Goal: Information Seeking & Learning: Check status

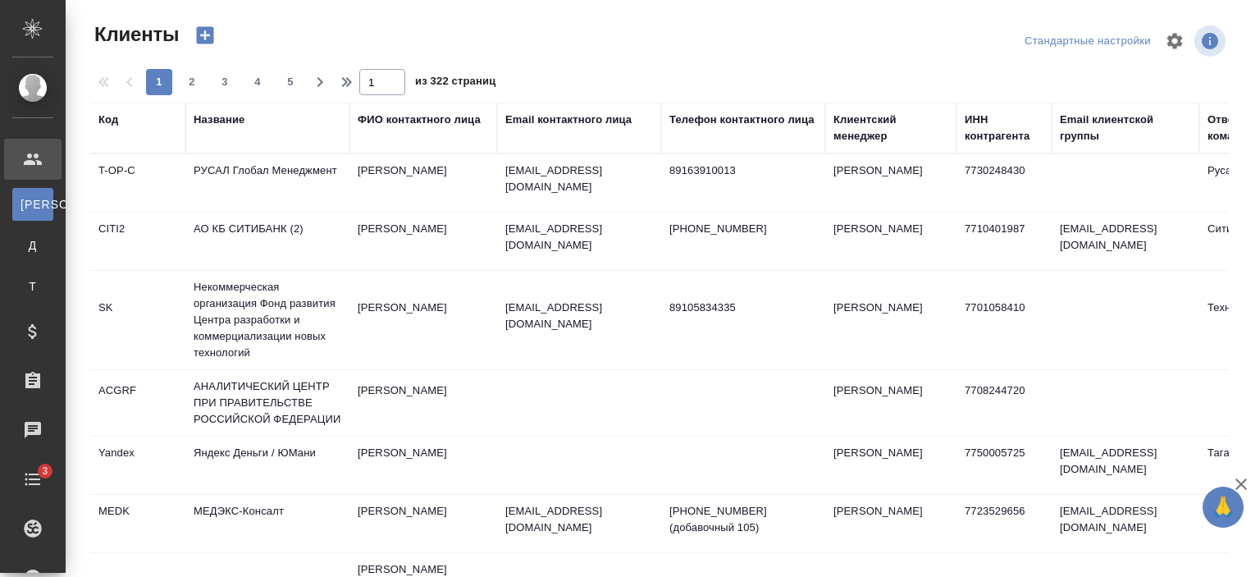
select select "RU"
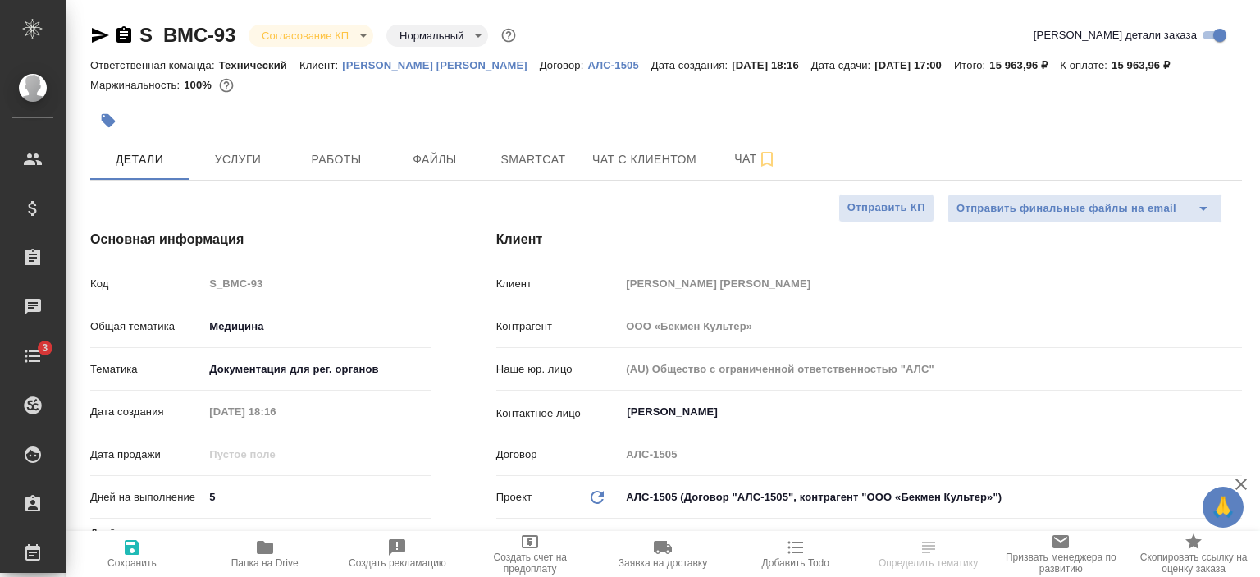
select select "RU"
type input "[PERSON_NAME]"
click at [386, 67] on p "[PERSON_NAME] [PERSON_NAME]" at bounding box center [441, 65] width 198 height 12
select select "RU"
type textarea "x"
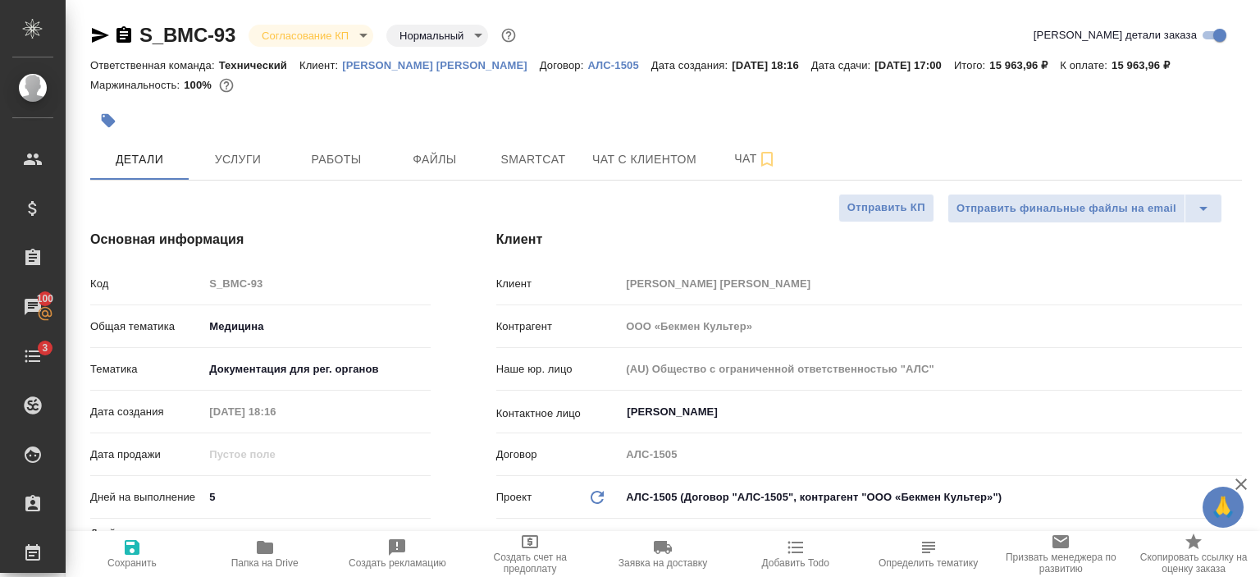
type textarea "x"
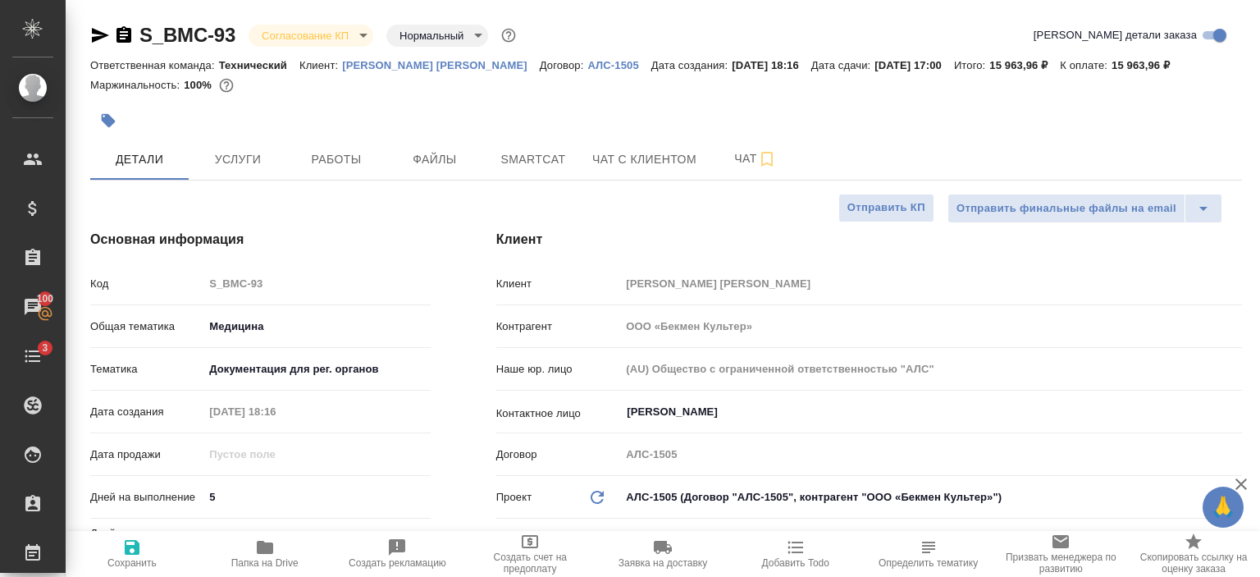
type textarea "x"
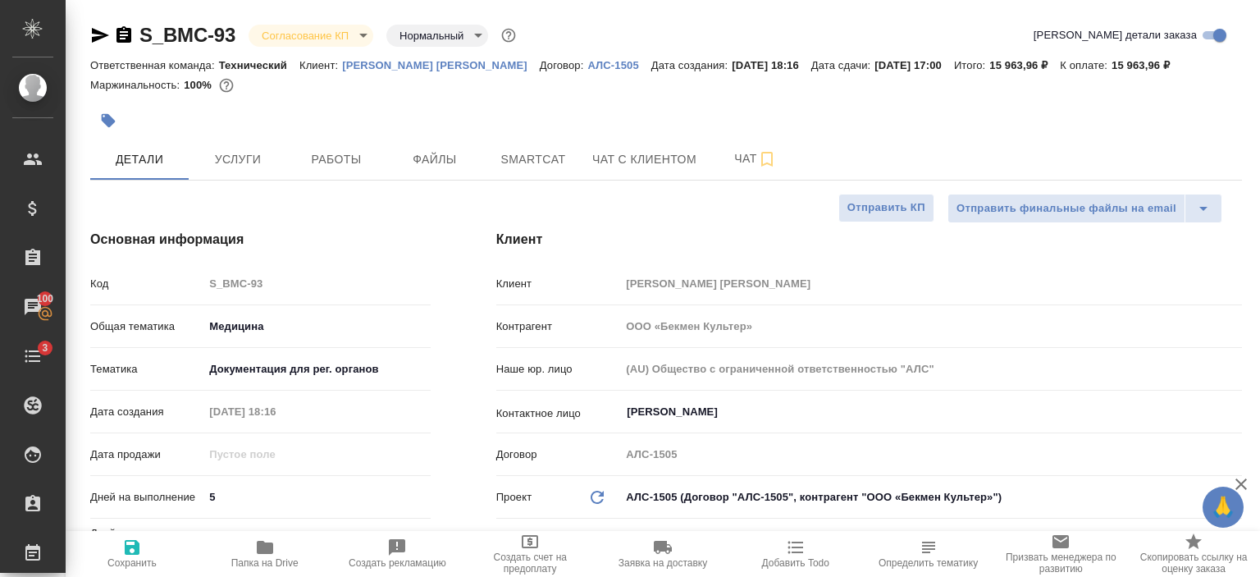
type textarea "x"
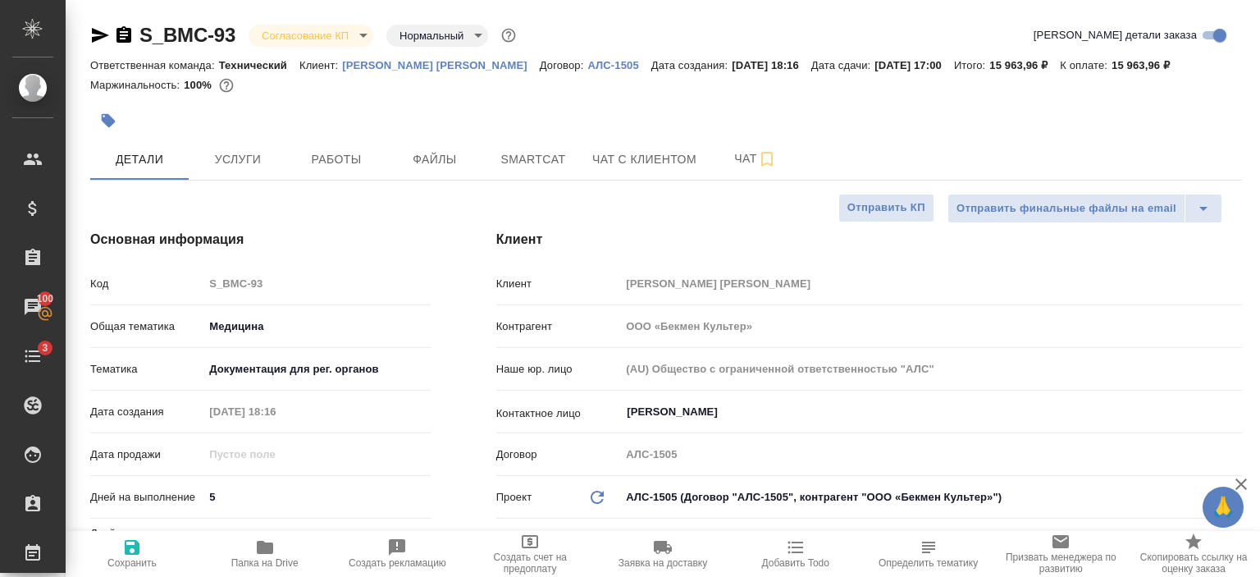
type textarea "x"
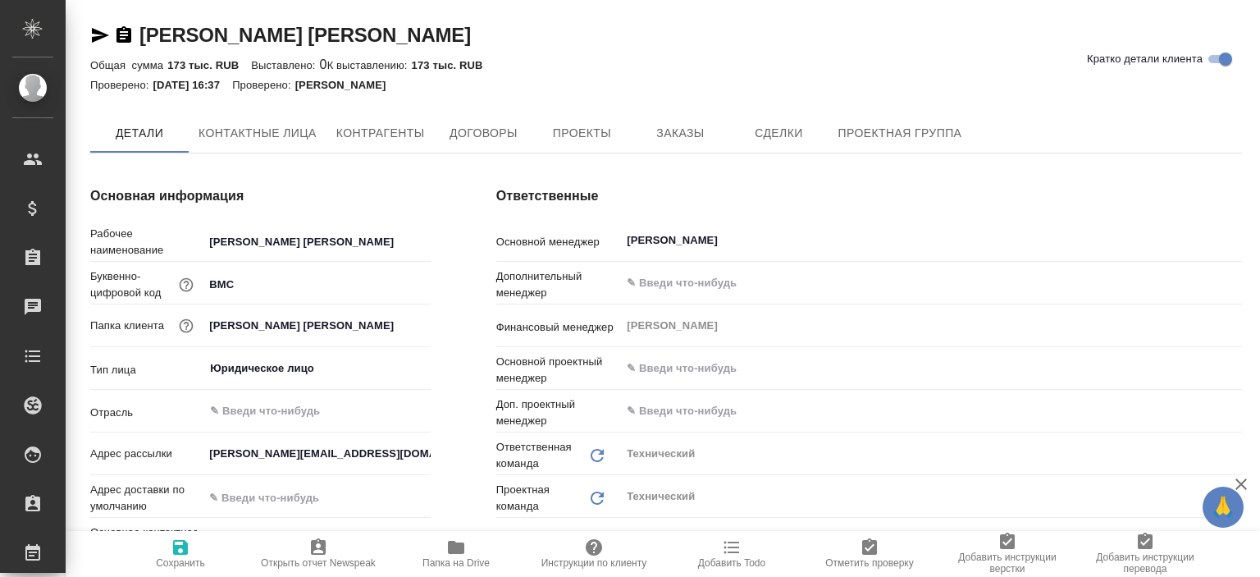
type textarea "x"
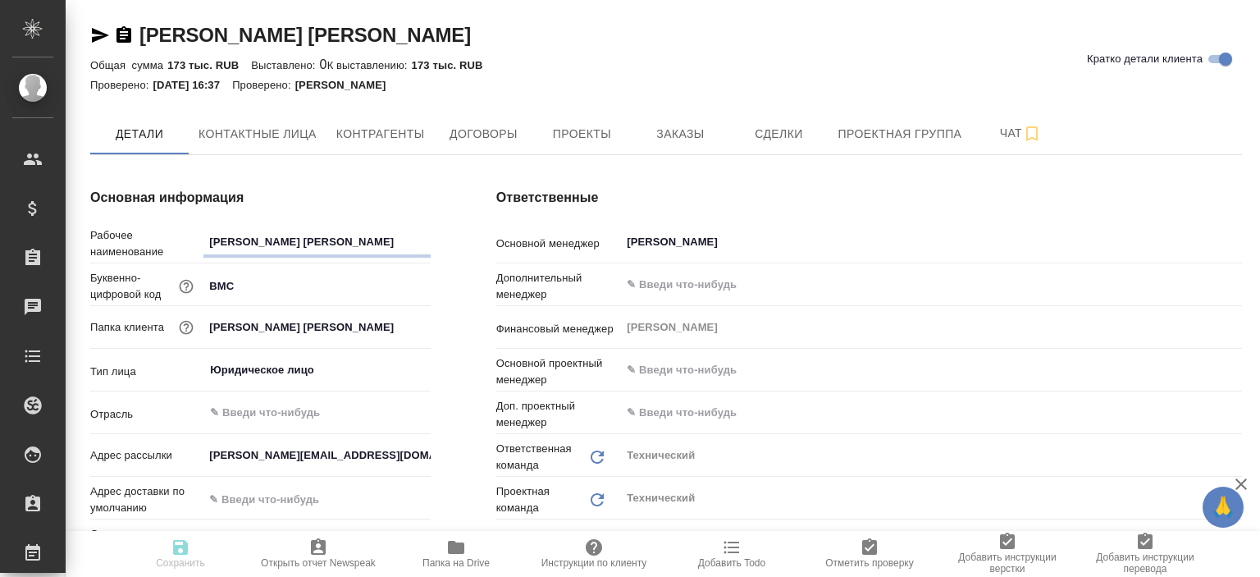
type textarea "x"
click at [595, 139] on span "Проекты" at bounding box center [581, 134] width 79 height 21
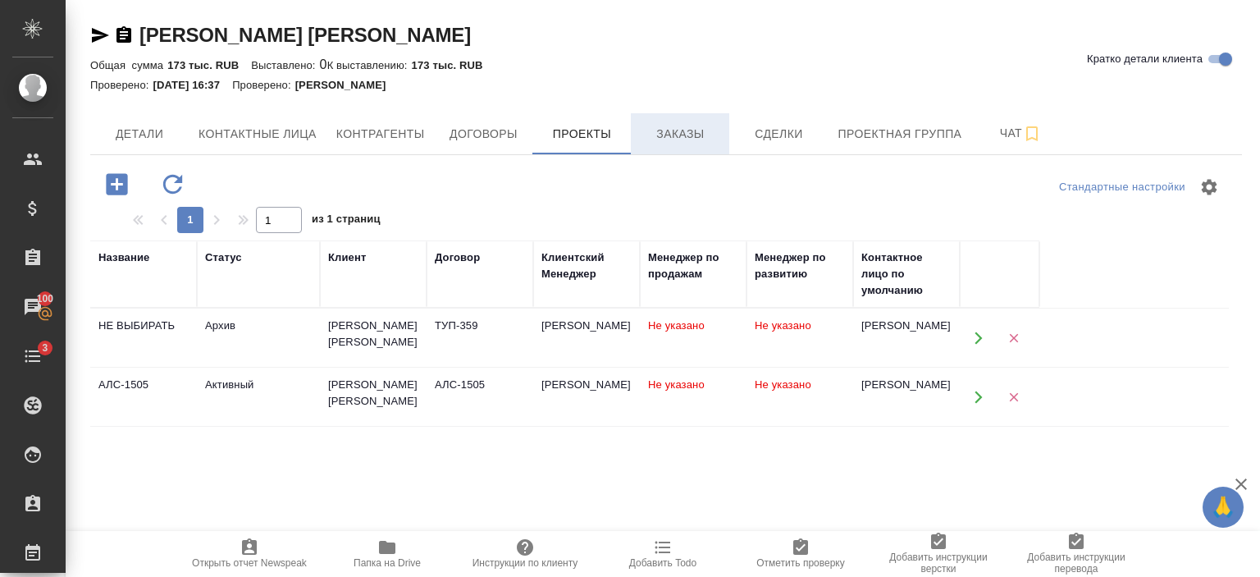
click at [678, 129] on span "Заказы" at bounding box center [680, 134] width 79 height 21
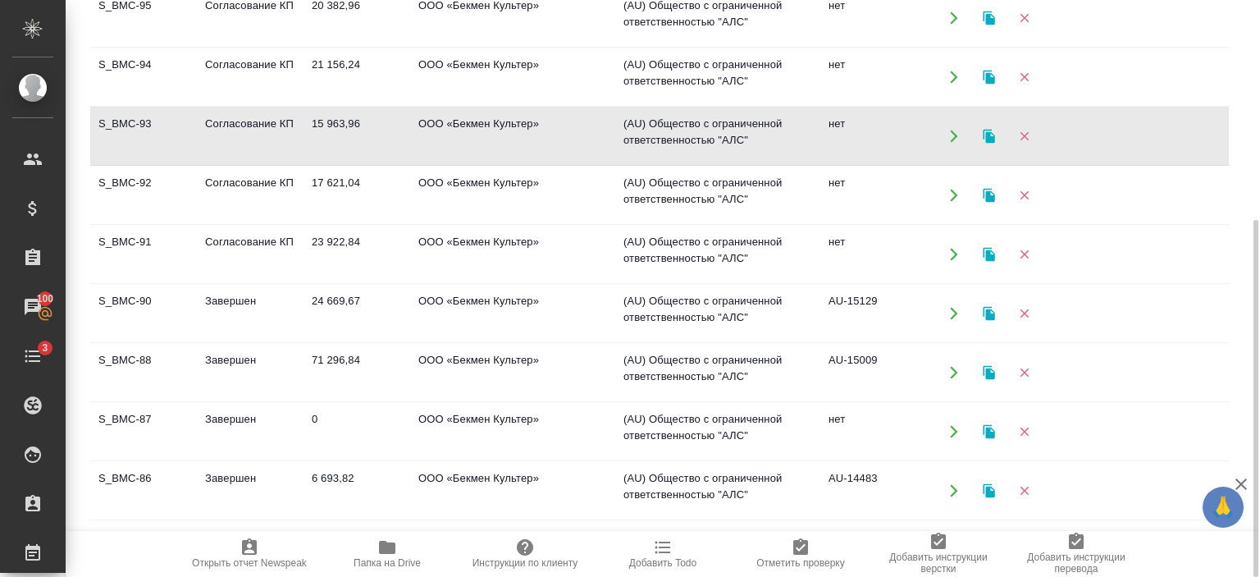
scroll to position [230, 0]
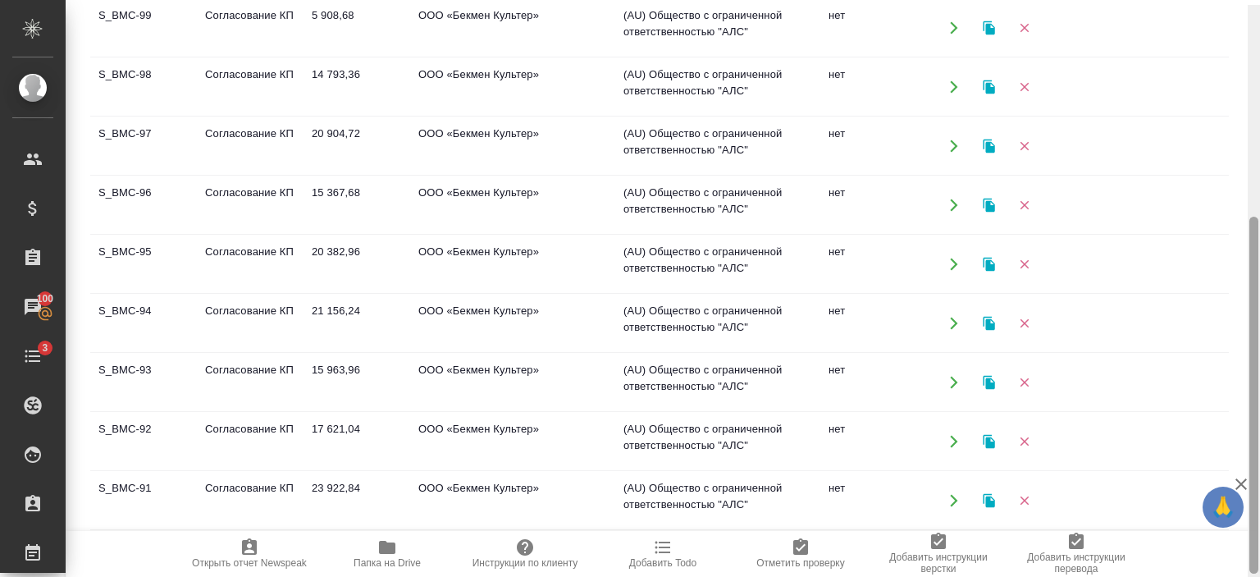
scroll to position [348, 0]
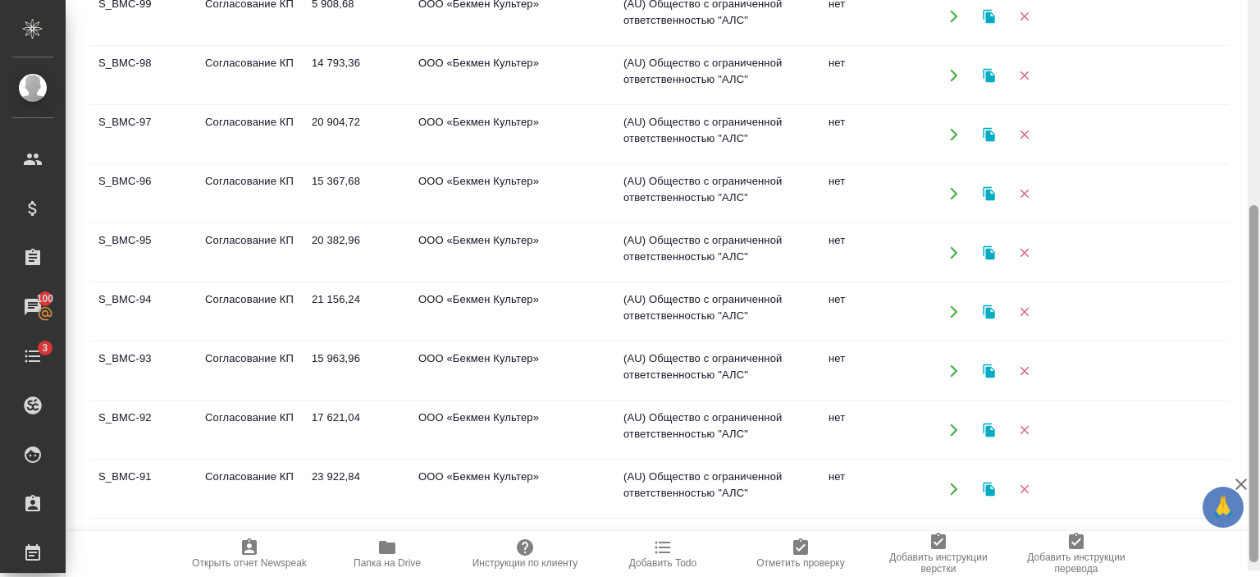
click at [1259, 389] on div at bounding box center [1254, 281] width 12 height 577
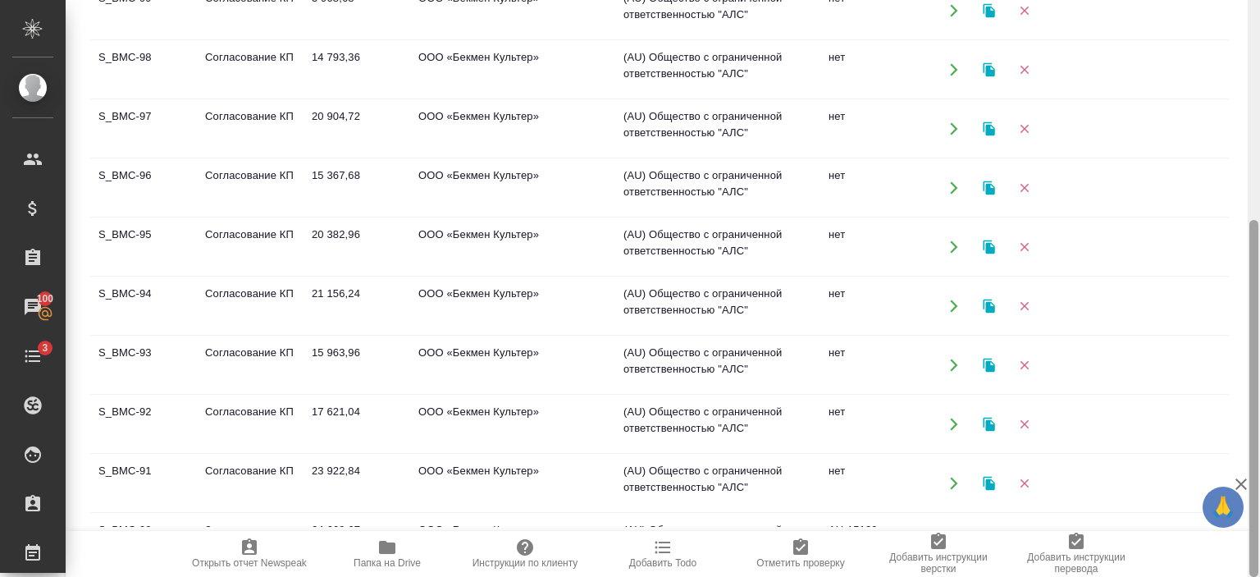
drag, startPoint x: 1259, startPoint y: 314, endPoint x: 1253, endPoint y: 282, distance: 32.7
click at [1253, 282] on div at bounding box center [1254, 288] width 12 height 577
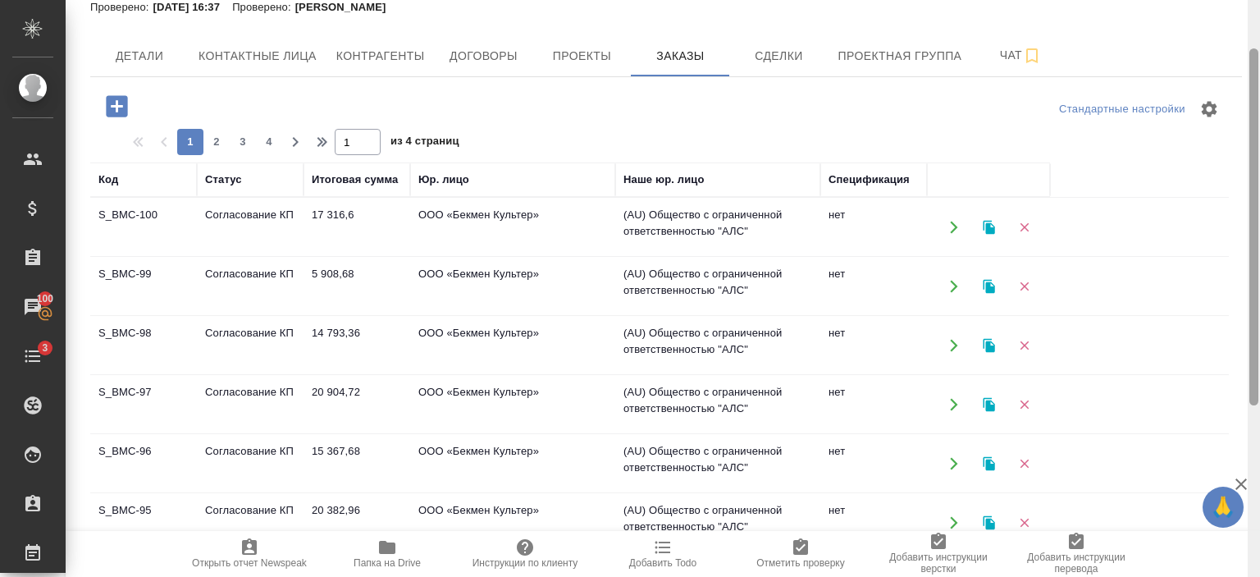
scroll to position [0, 0]
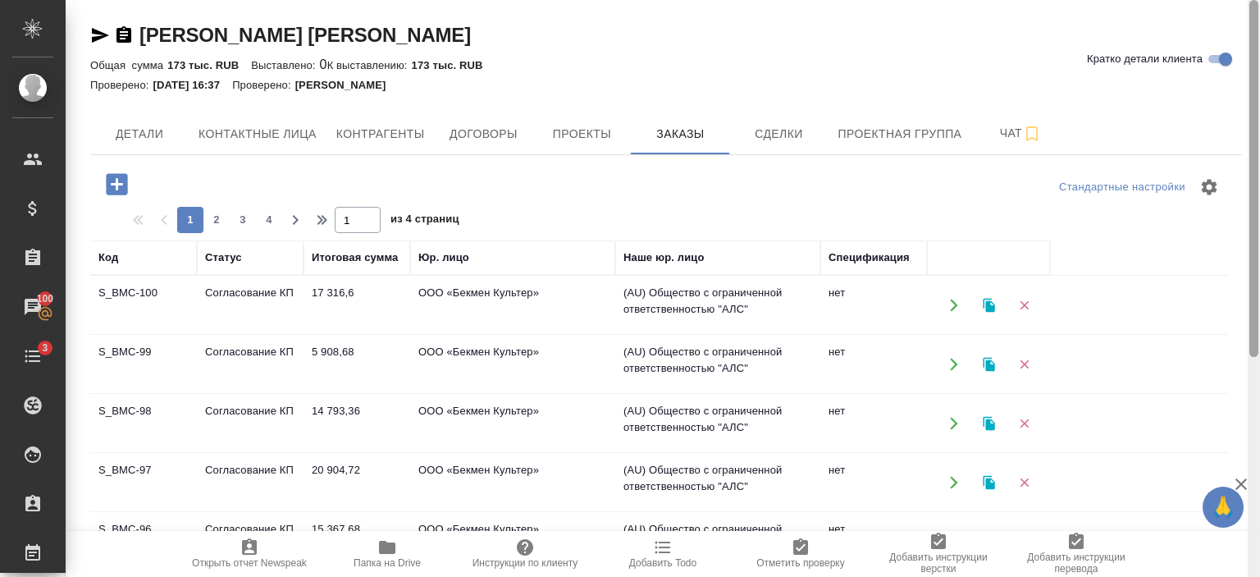
drag, startPoint x: 1253, startPoint y: 282, endPoint x: 1259, endPoint y: -21, distance: 302.8
click at [1259, 0] on html "🙏 .cls-1 fill:#fff; AWATERA Переверзева Анна a.pereverzeva Клиенты Спецификации…" at bounding box center [630, 288] width 1260 height 577
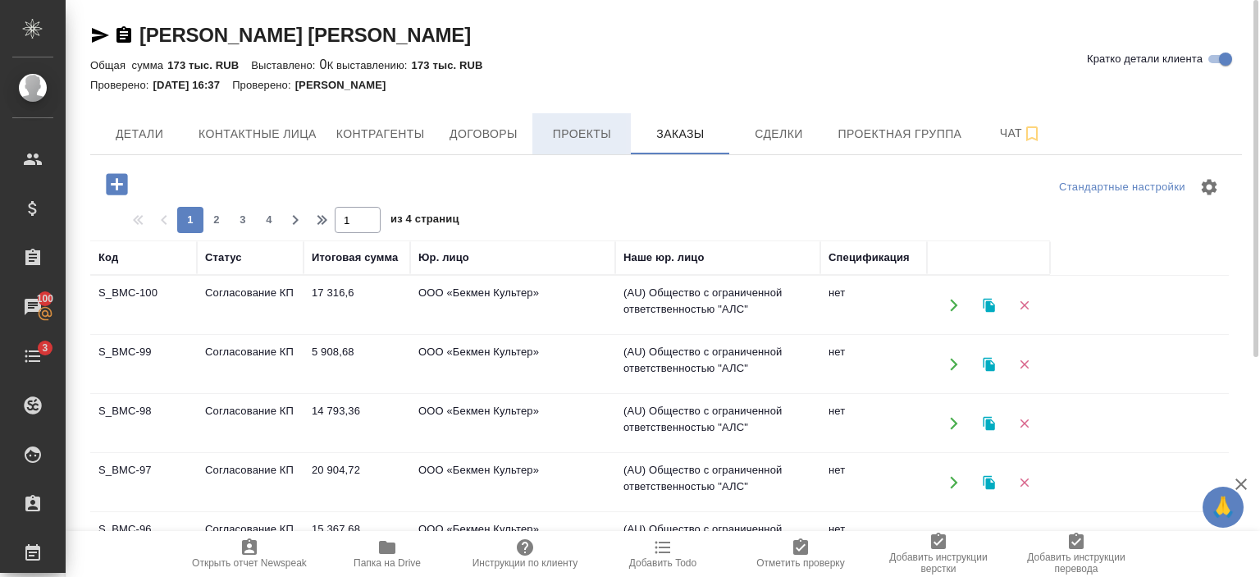
click at [587, 129] on span "Проекты" at bounding box center [581, 134] width 79 height 21
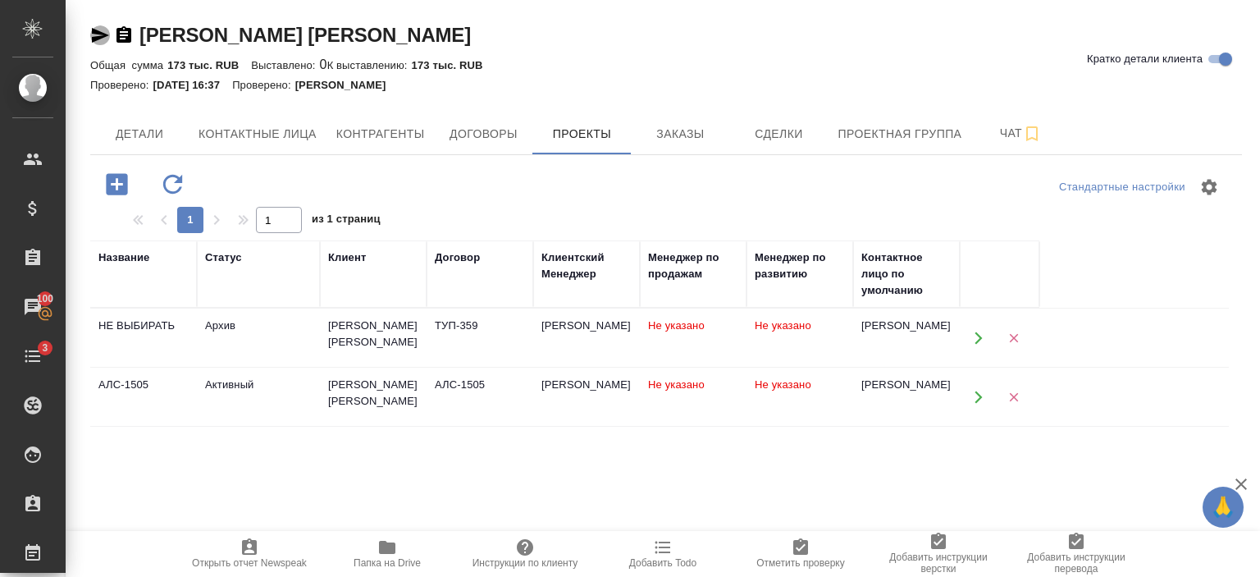
click at [90, 32] on icon "button" at bounding box center [100, 35] width 20 height 20
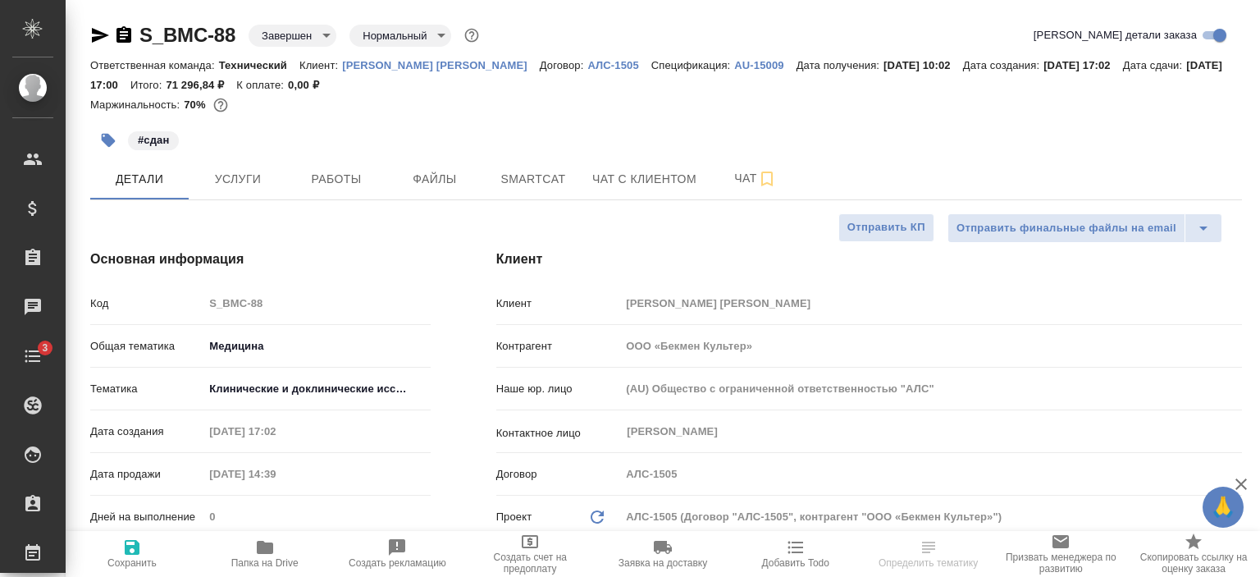
select select "RU"
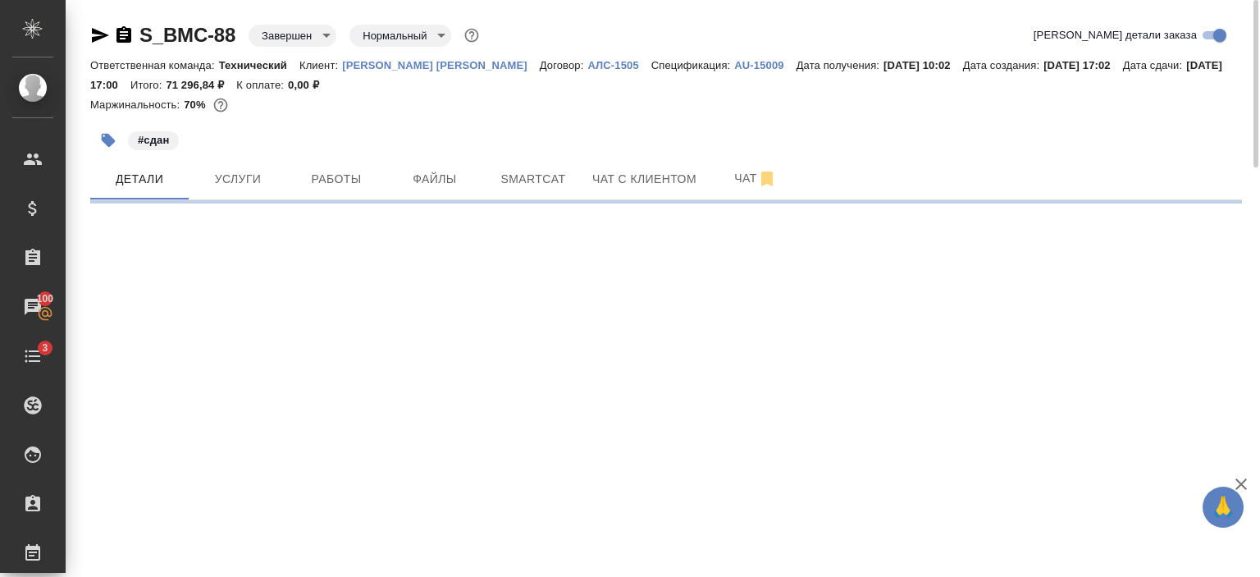
select select "RU"
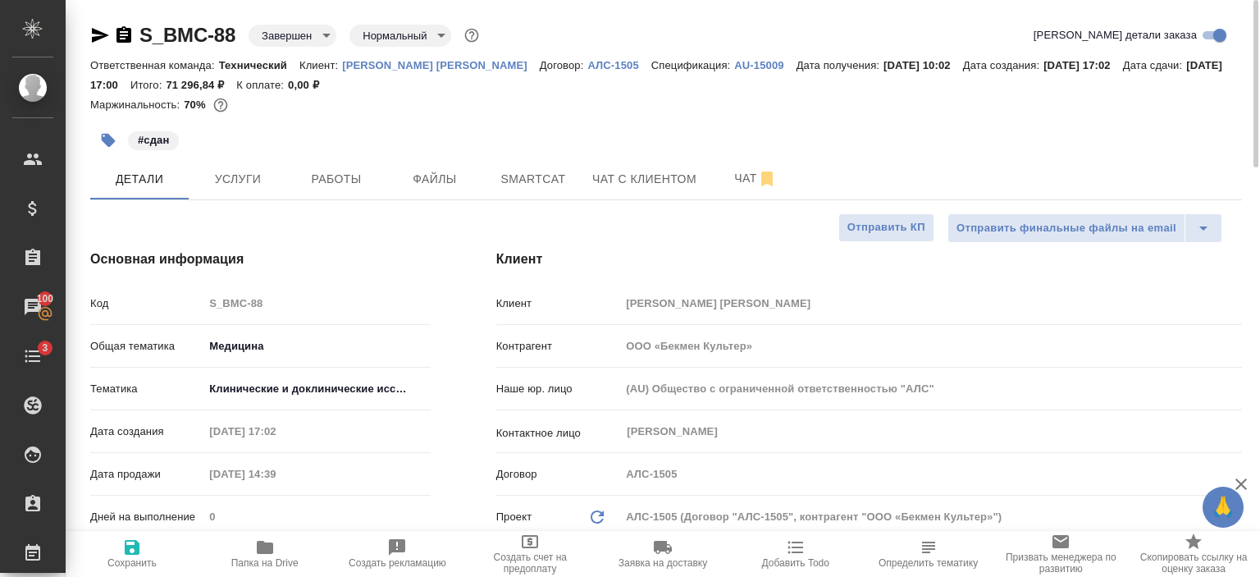
type textarea "x"
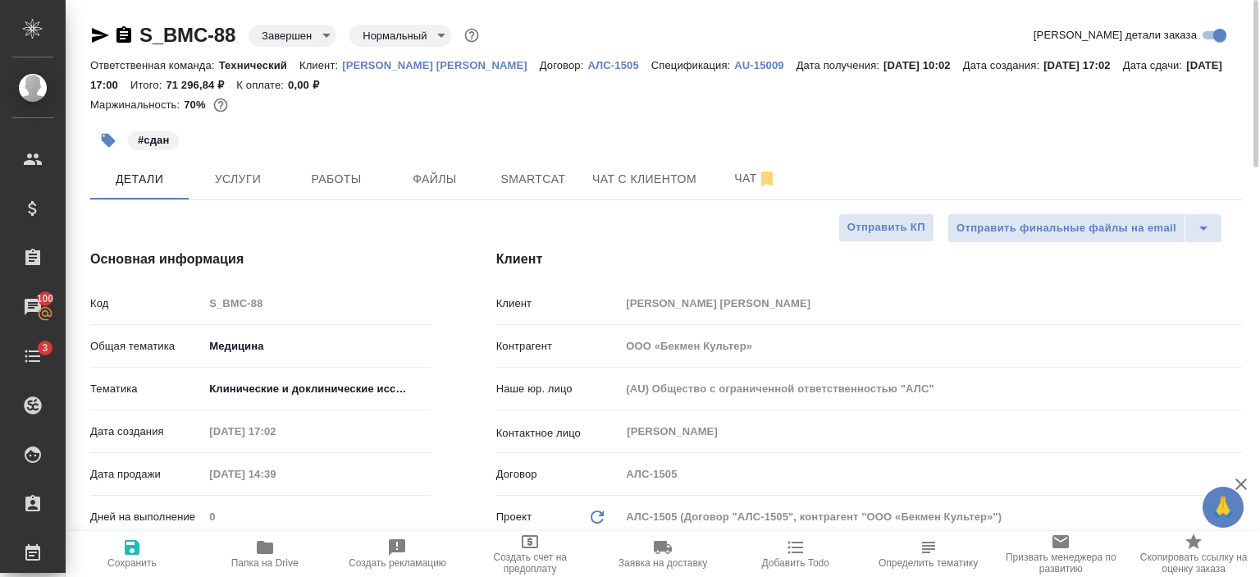
type textarea "x"
